Goal: Register for event/course

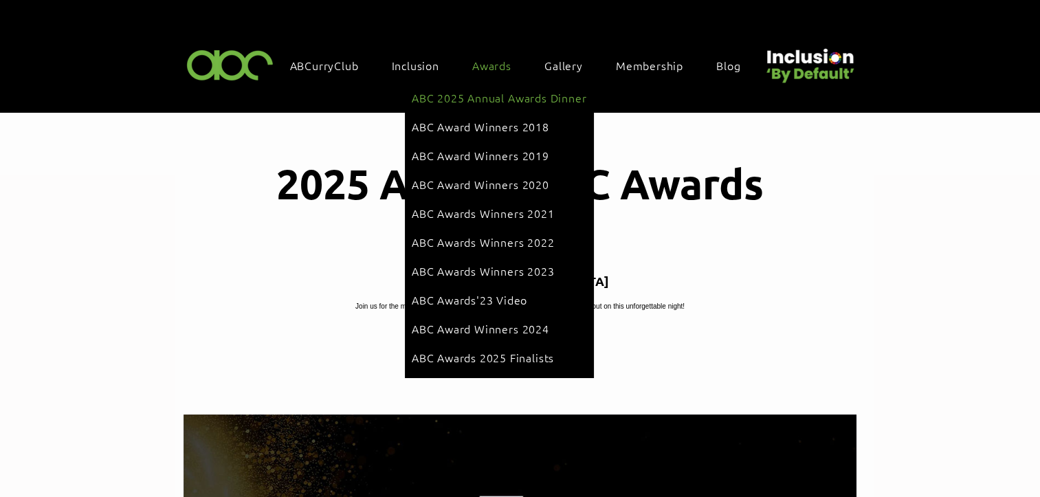
click at [470, 100] on span "ABC 2025 Annual Awards Dinner" at bounding box center [499, 97] width 175 height 15
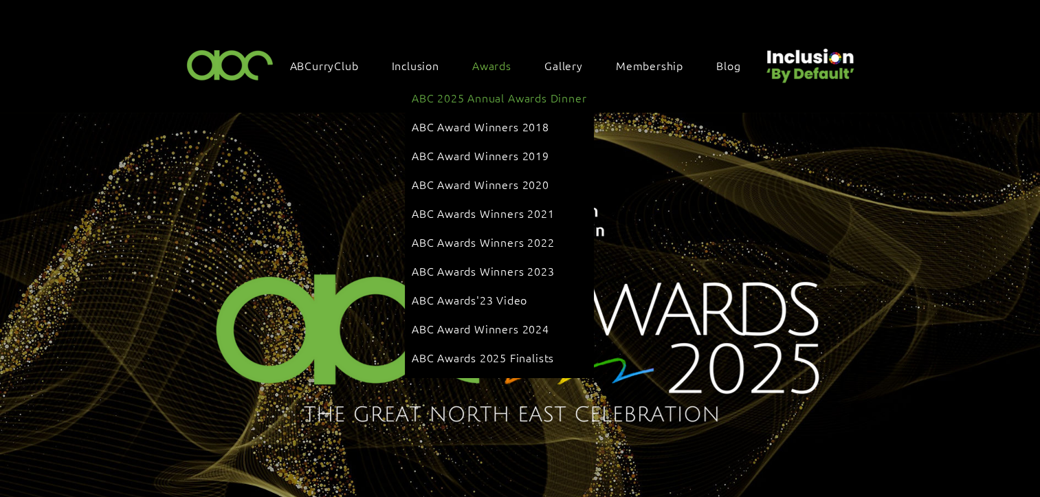
click at [465, 97] on span "ABC 2025 Annual Awards Dinner" at bounding box center [499, 97] width 175 height 15
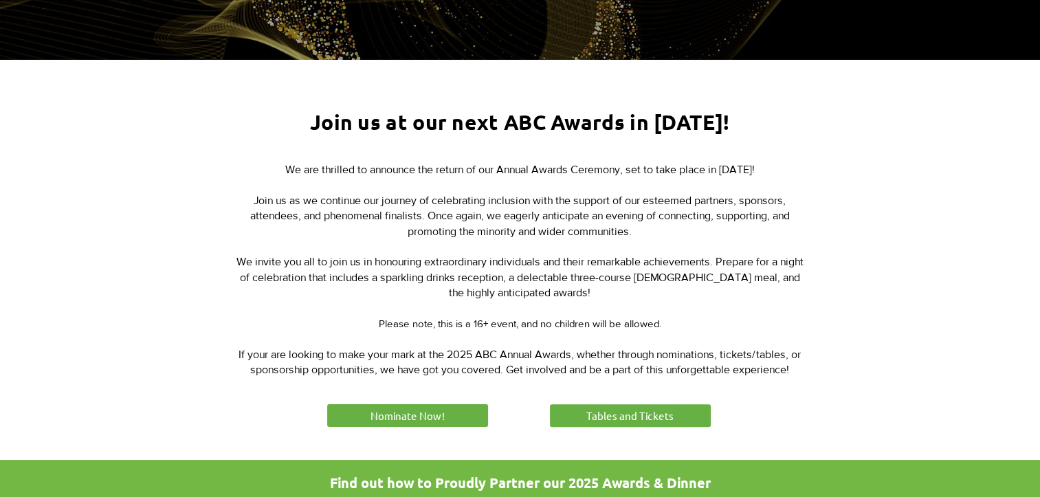
scroll to position [445, 0]
click at [457, 408] on link "Nominate Now!" at bounding box center [407, 415] width 165 height 27
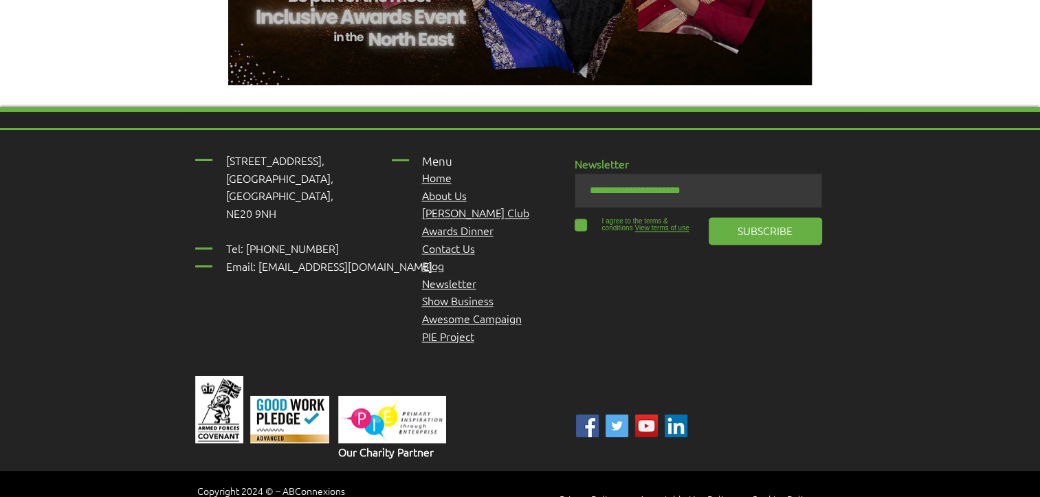
scroll to position [1891, 0]
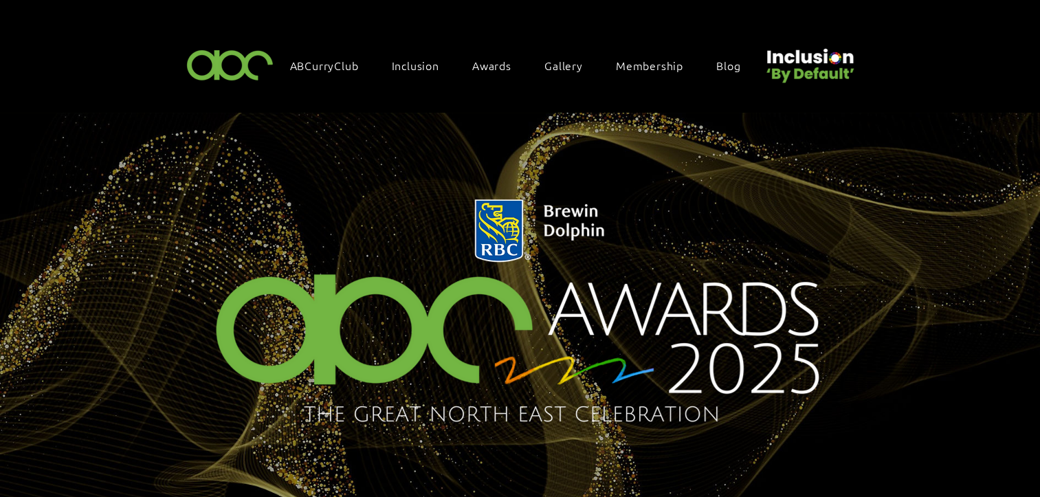
drag, startPoint x: 705, startPoint y: 17, endPoint x: 972, endPoint y: 231, distance: 342.3
click at [972, 231] on img "main content" at bounding box center [520, 309] width 1040 height 393
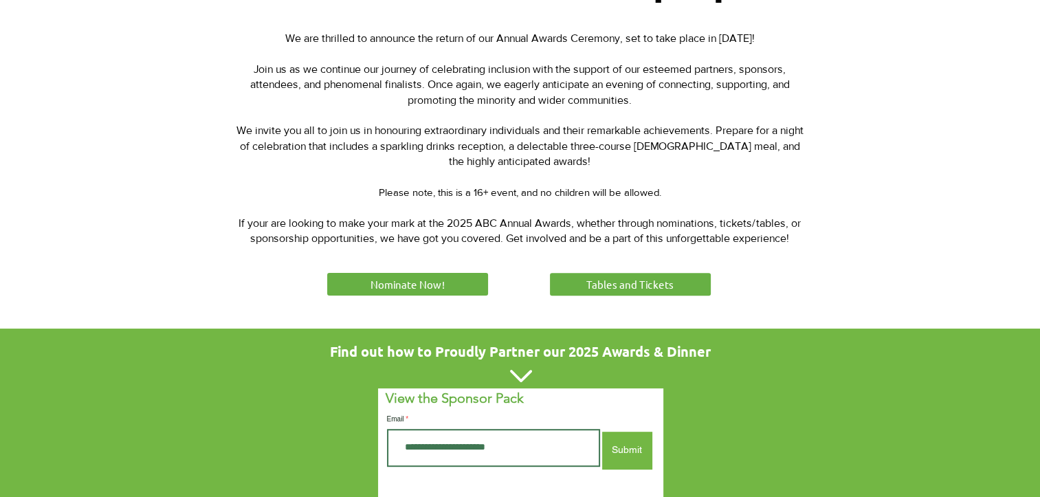
scroll to position [580, 0]
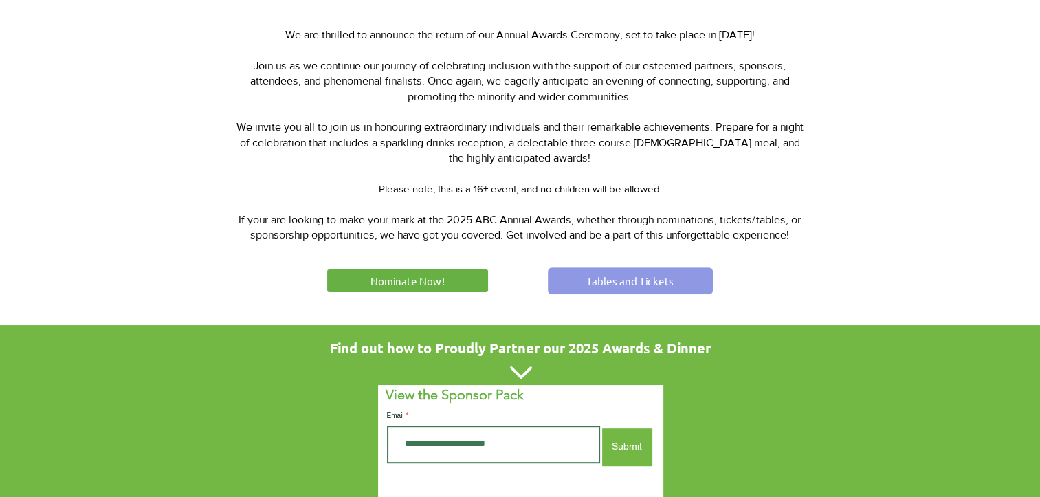
click at [580, 283] on link "Tables and Tickets" at bounding box center [630, 280] width 165 height 27
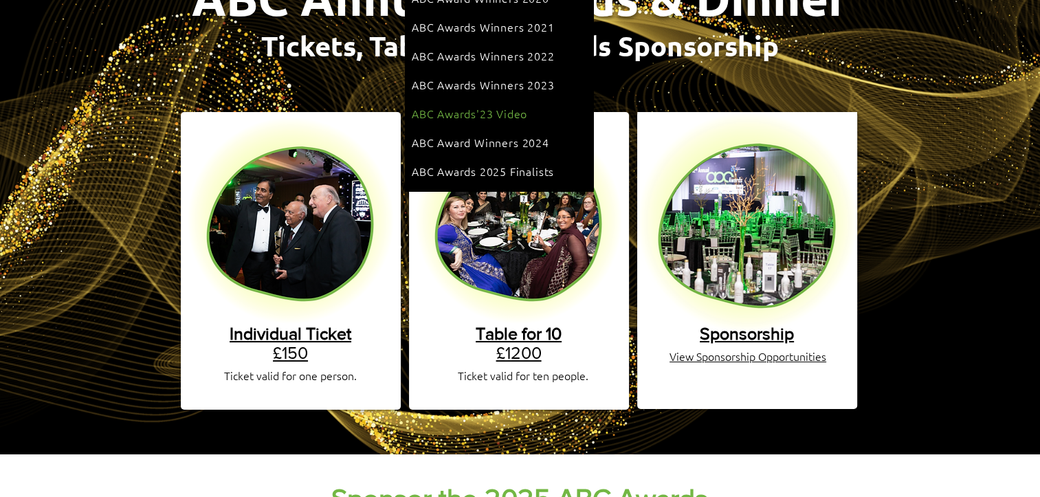
scroll to position [186, 0]
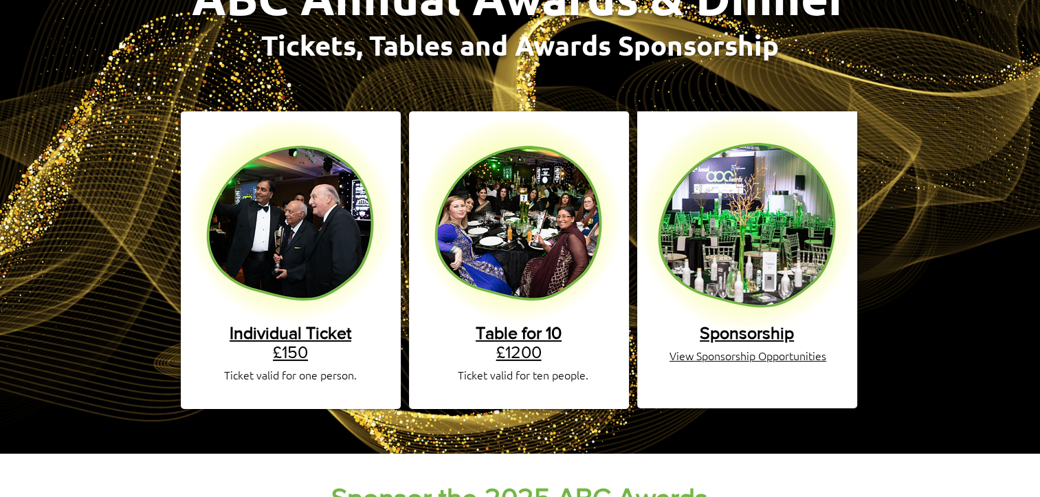
click at [258, 323] on span "Individual Ticket" at bounding box center [291, 332] width 122 height 19
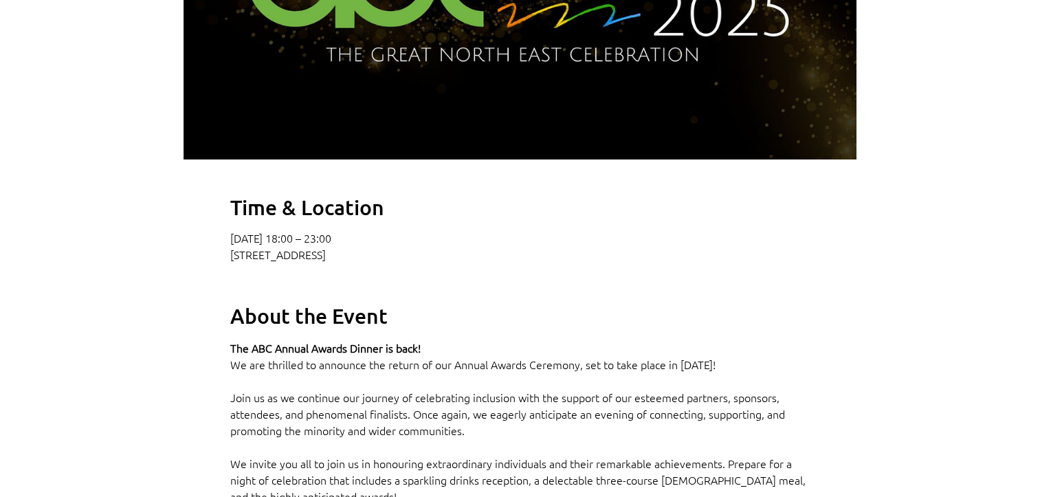
scroll to position [626, 0]
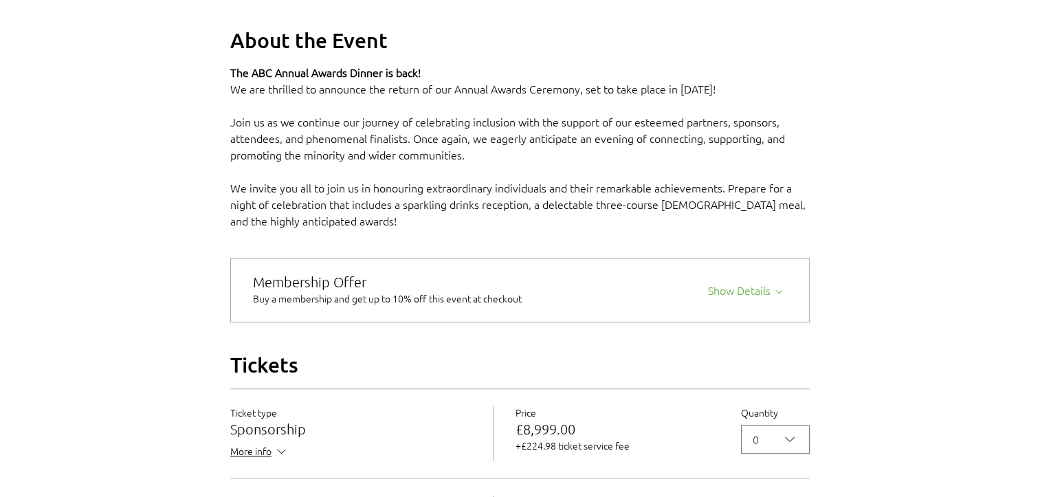
scroll to position [993, 0]
